Goal: Find specific page/section: Find specific page/section

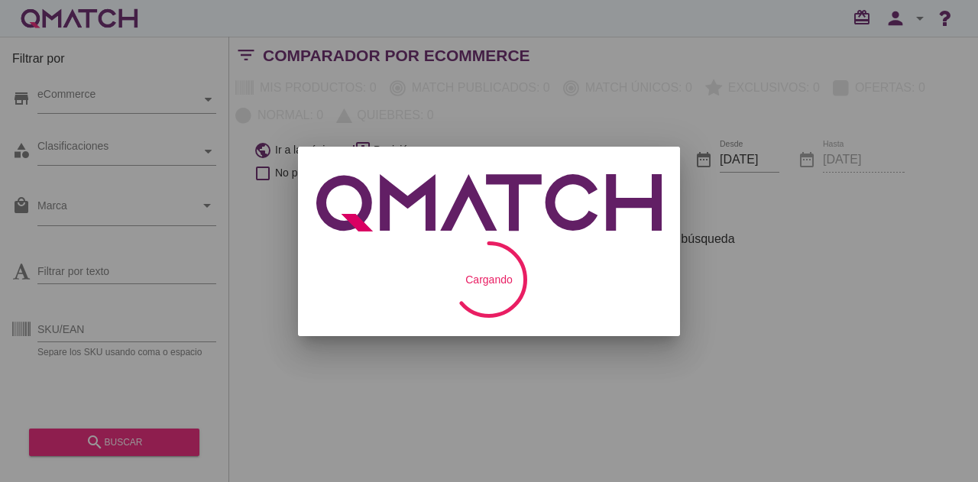
checkbox input "false"
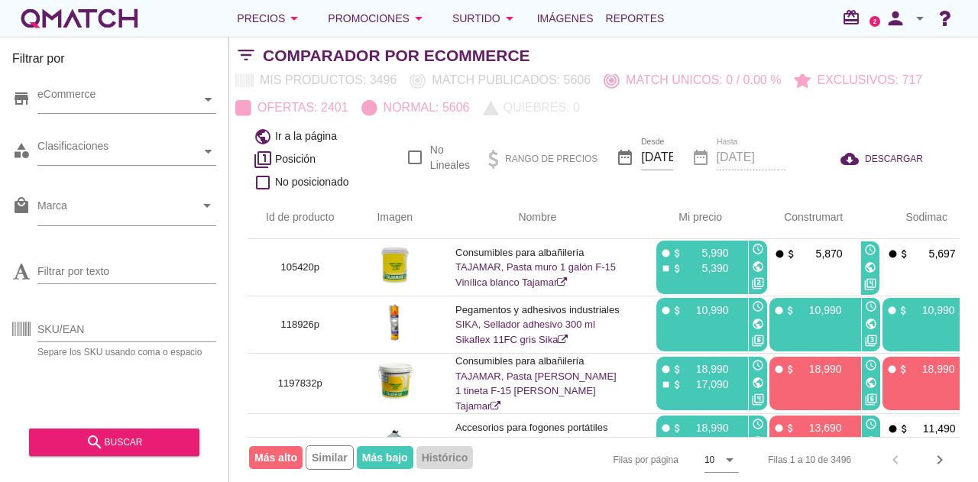
scroll to position [18, 0]
click at [722, 451] on icon "arrow_drop_down" at bounding box center [729, 460] width 18 height 18
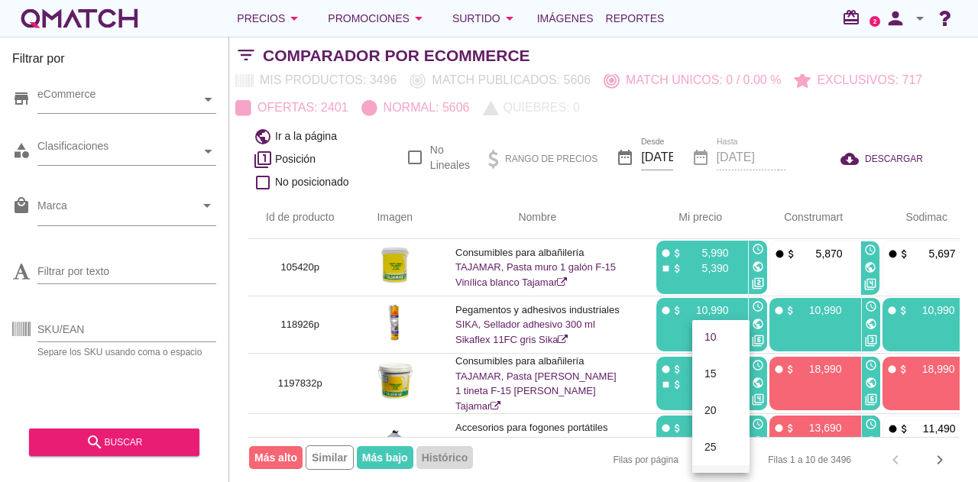
scroll to position [79, 0]
click at [714, 448] on div "50" at bounding box center [720, 448] width 33 height 18
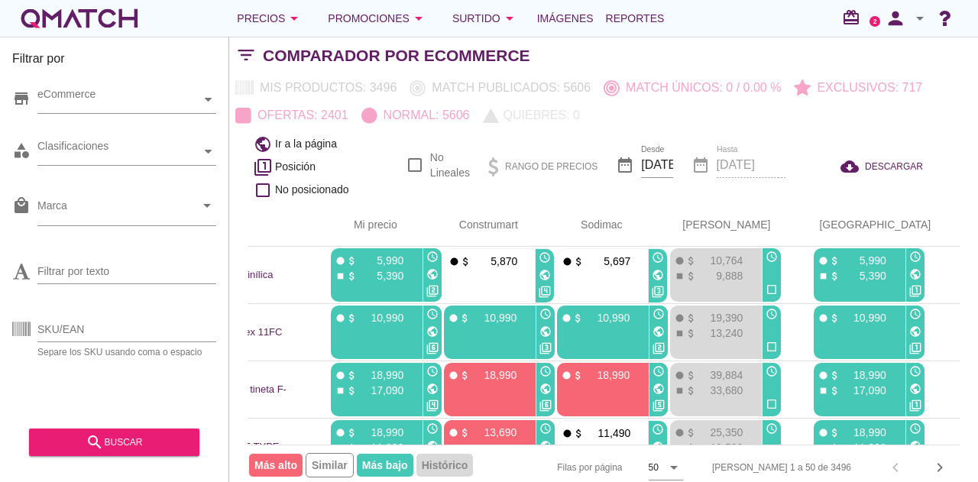
scroll to position [0, 0]
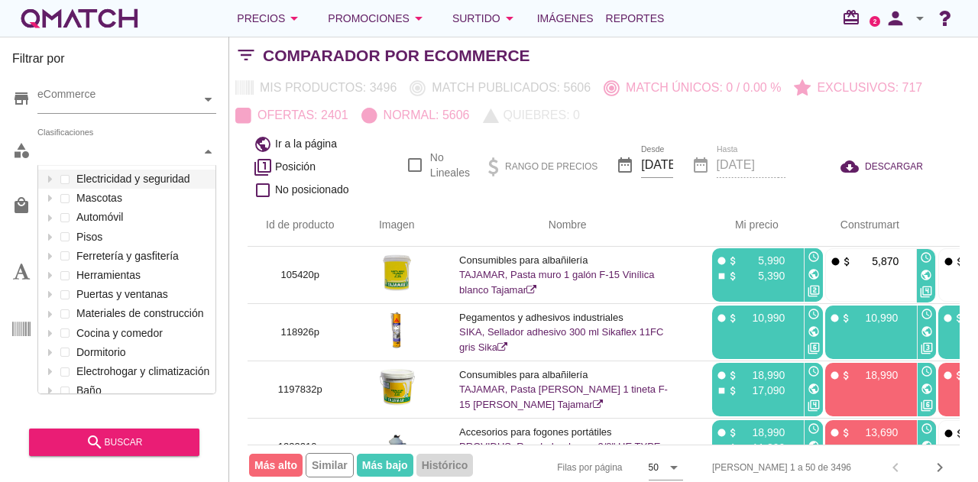
click at [66, 159] on div "Clasificaciones" at bounding box center [118, 152] width 163 height 16
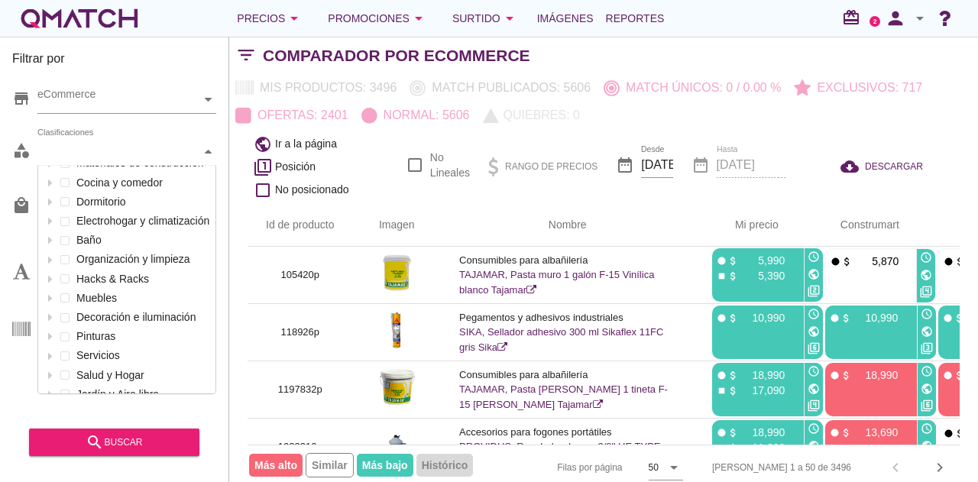
scroll to position [163, 0]
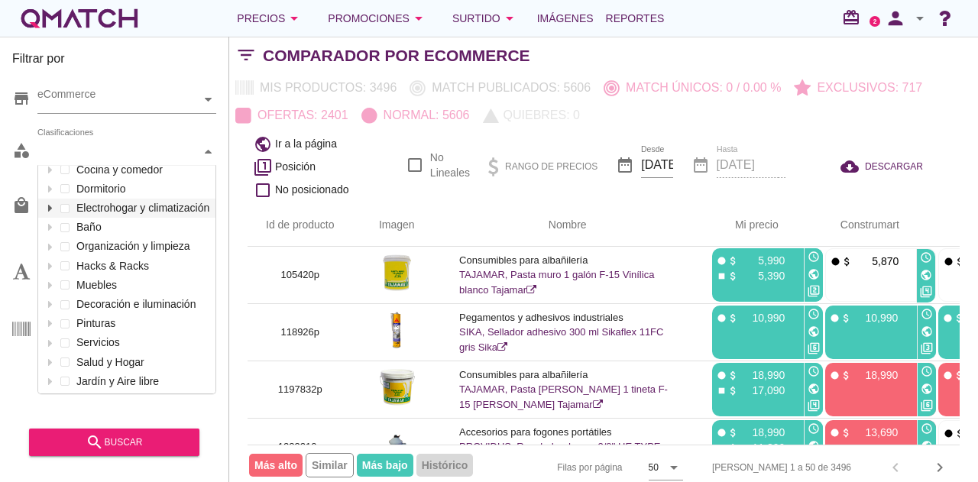
click at [50, 206] on icon at bounding box center [50, 208] width 7 height 7
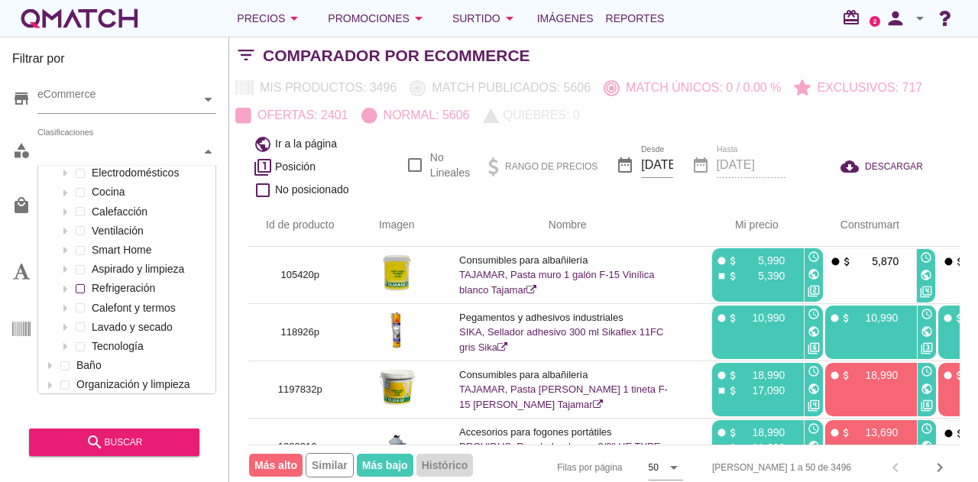
scroll to position [203, 0]
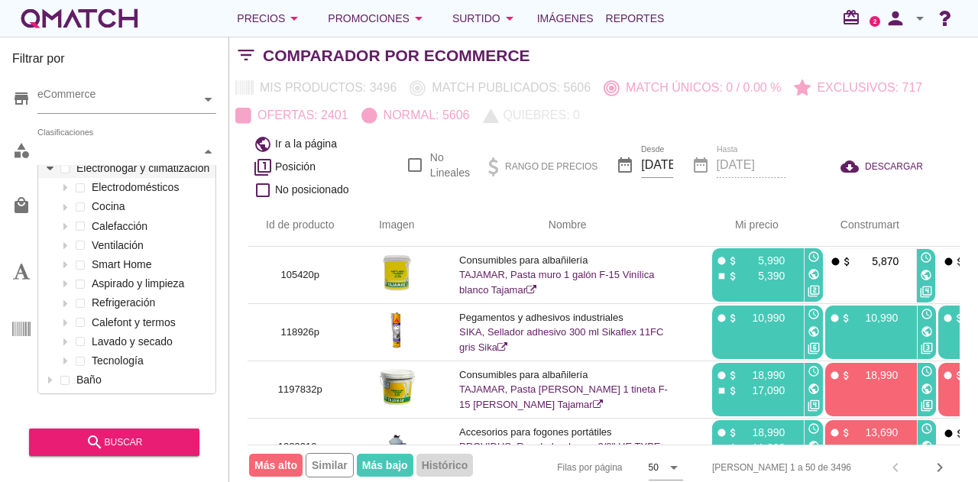
click at [51, 167] on icon at bounding box center [50, 168] width 7 height 7
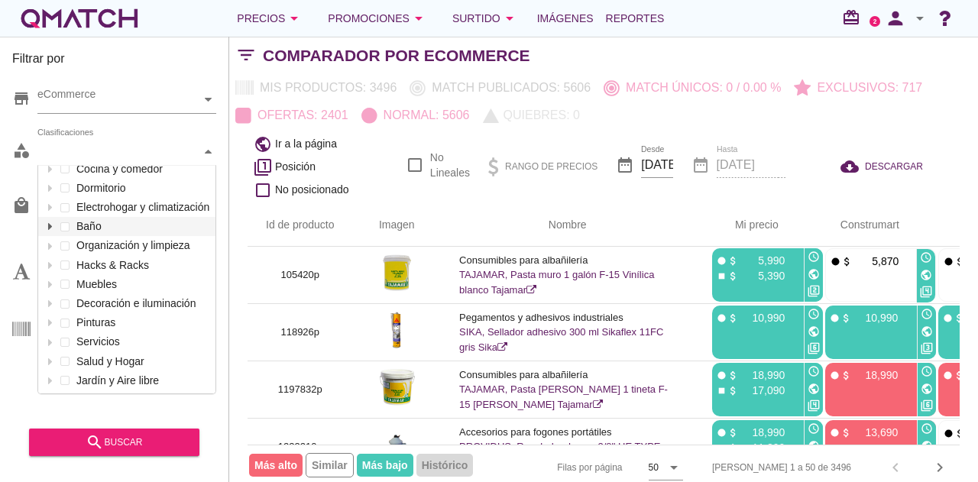
click at [50, 225] on icon at bounding box center [49, 226] width 4 height 7
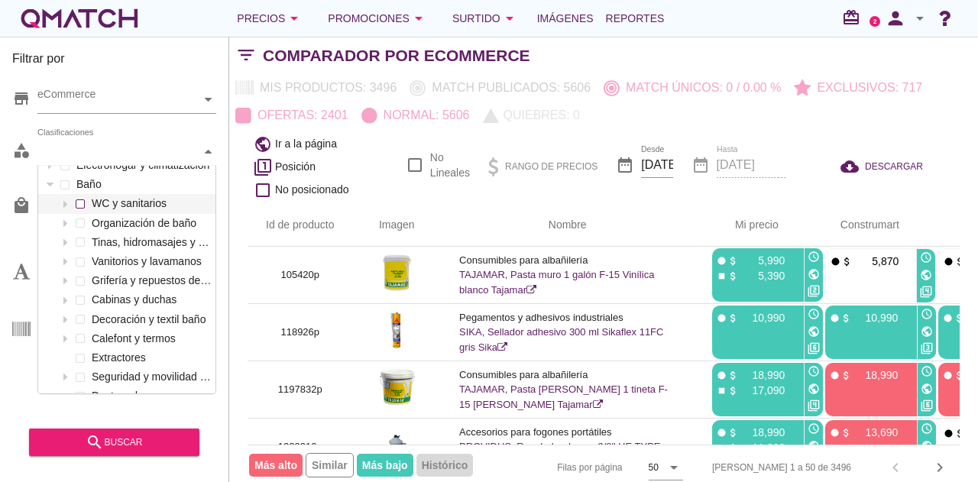
scroll to position [241, 0]
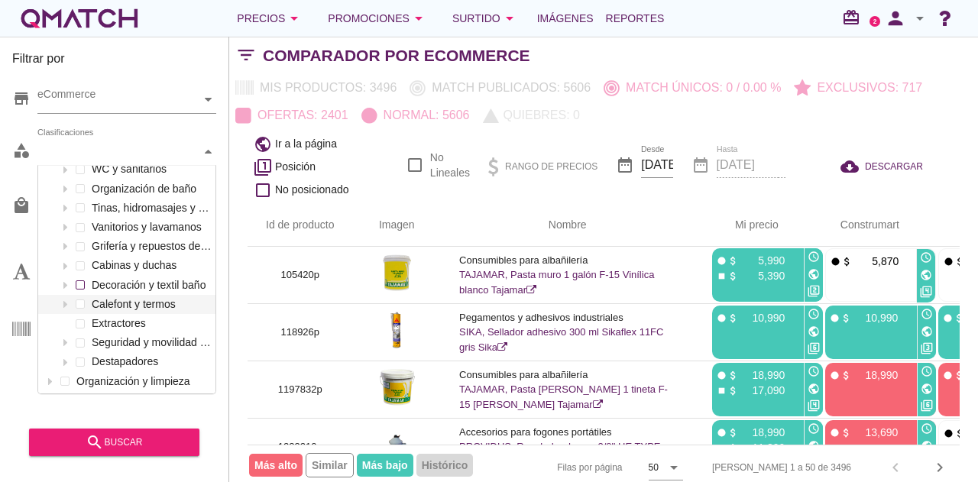
click at [80, 301] on div "WC y sanitarios Organización de baño Tinas, hidromasajes y spa Vanitorios y lav…" at bounding box center [126, 266] width 177 height 212
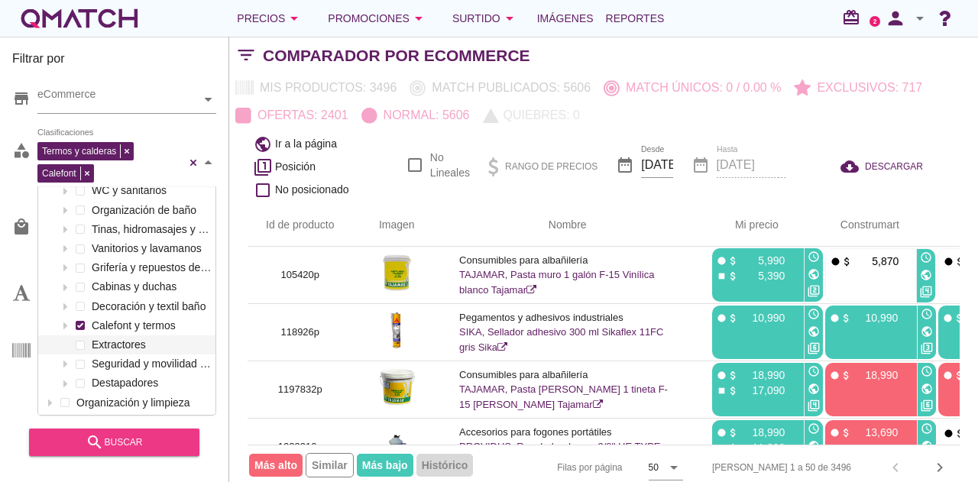
click at [154, 455] on button "search buscar" at bounding box center [114, 443] width 170 height 28
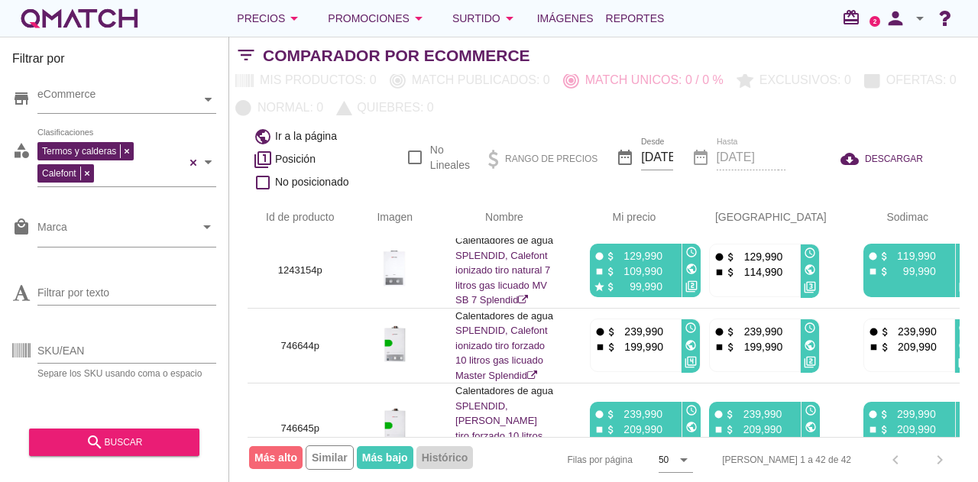
scroll to position [0, 0]
